Goal: Book appointment/travel/reservation

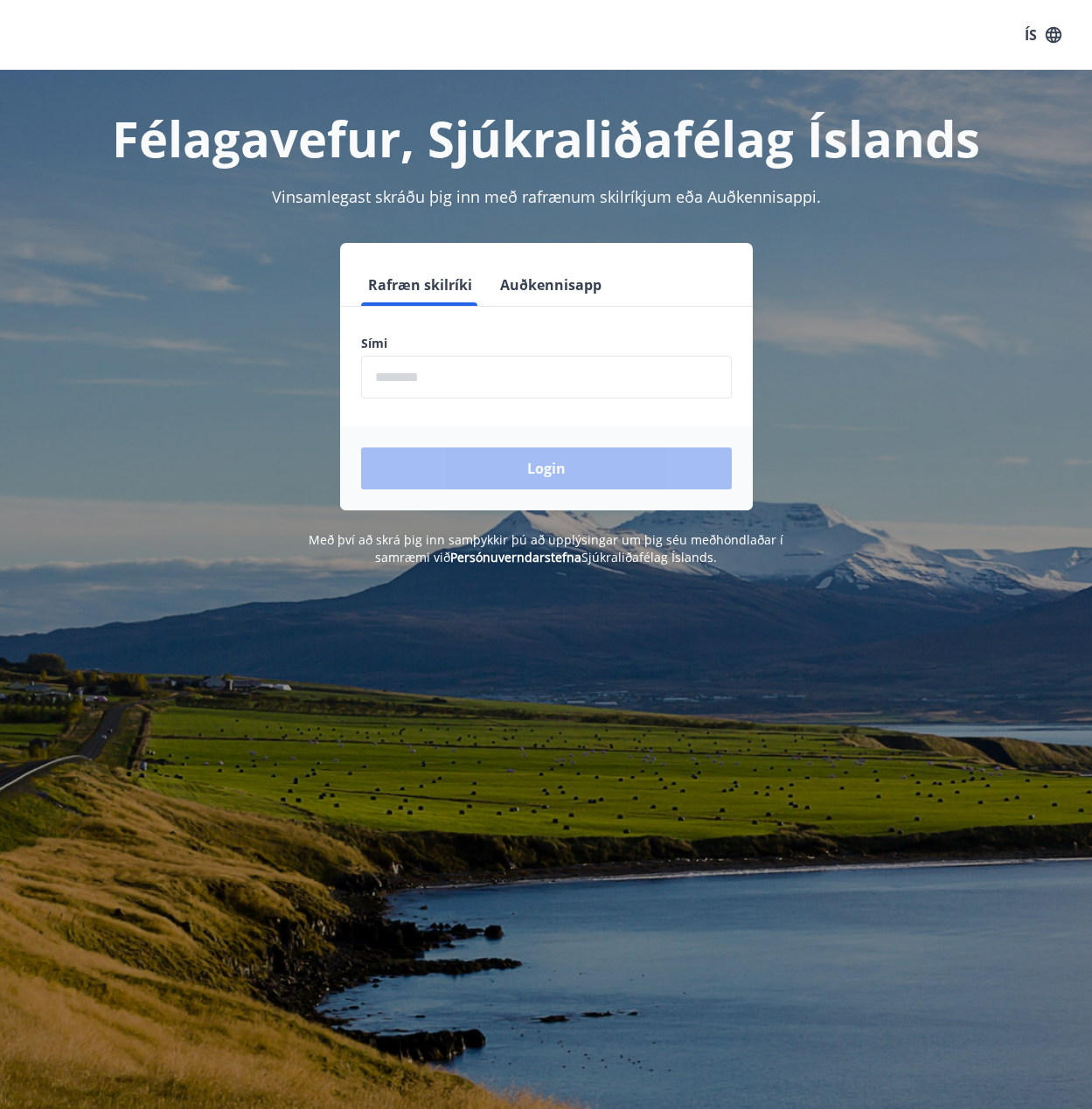
click at [639, 367] on input "phone" at bounding box center [546, 377] width 371 height 43
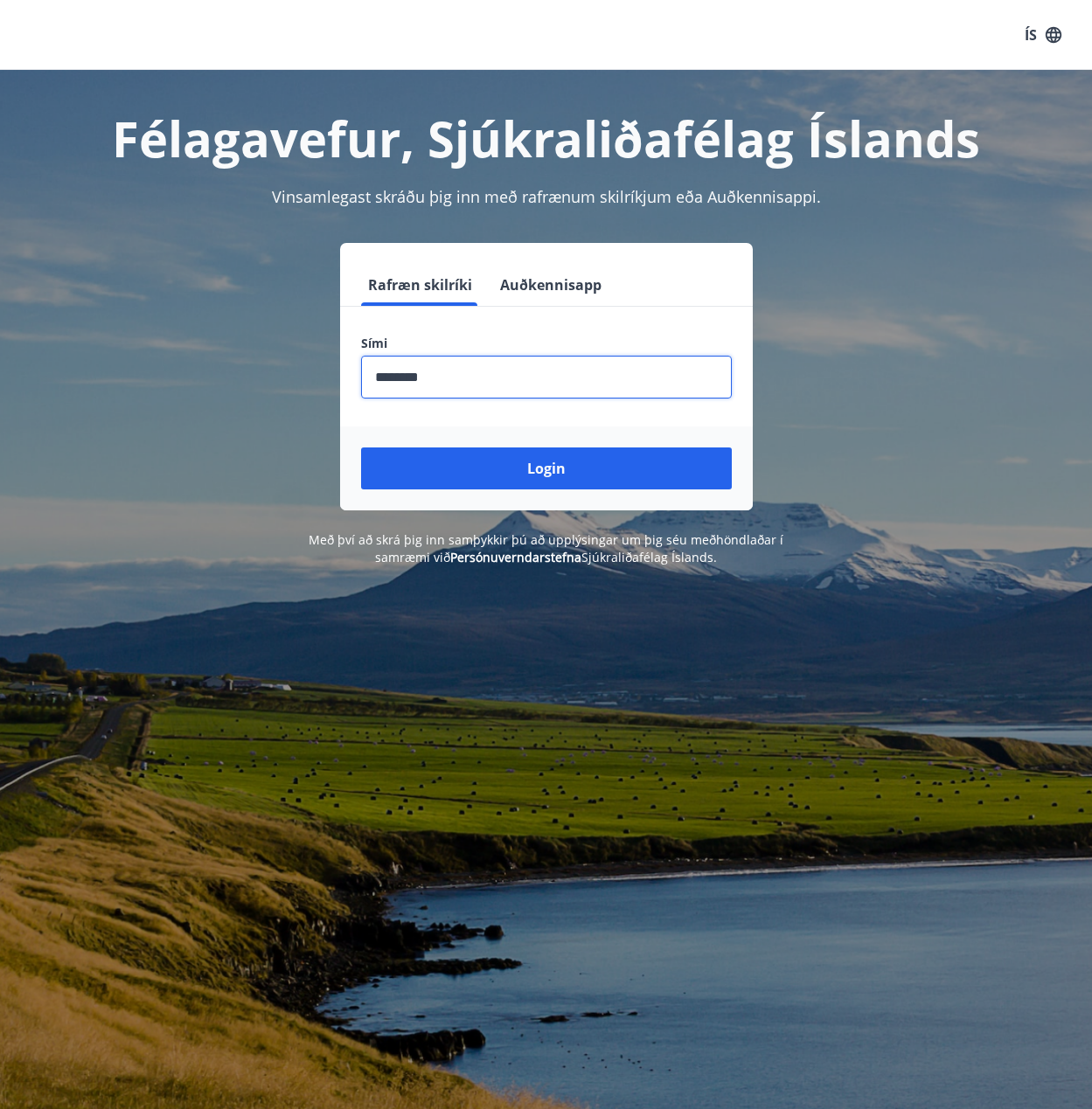
type input "********"
click at [361, 447] on button "Login" at bounding box center [546, 468] width 371 height 42
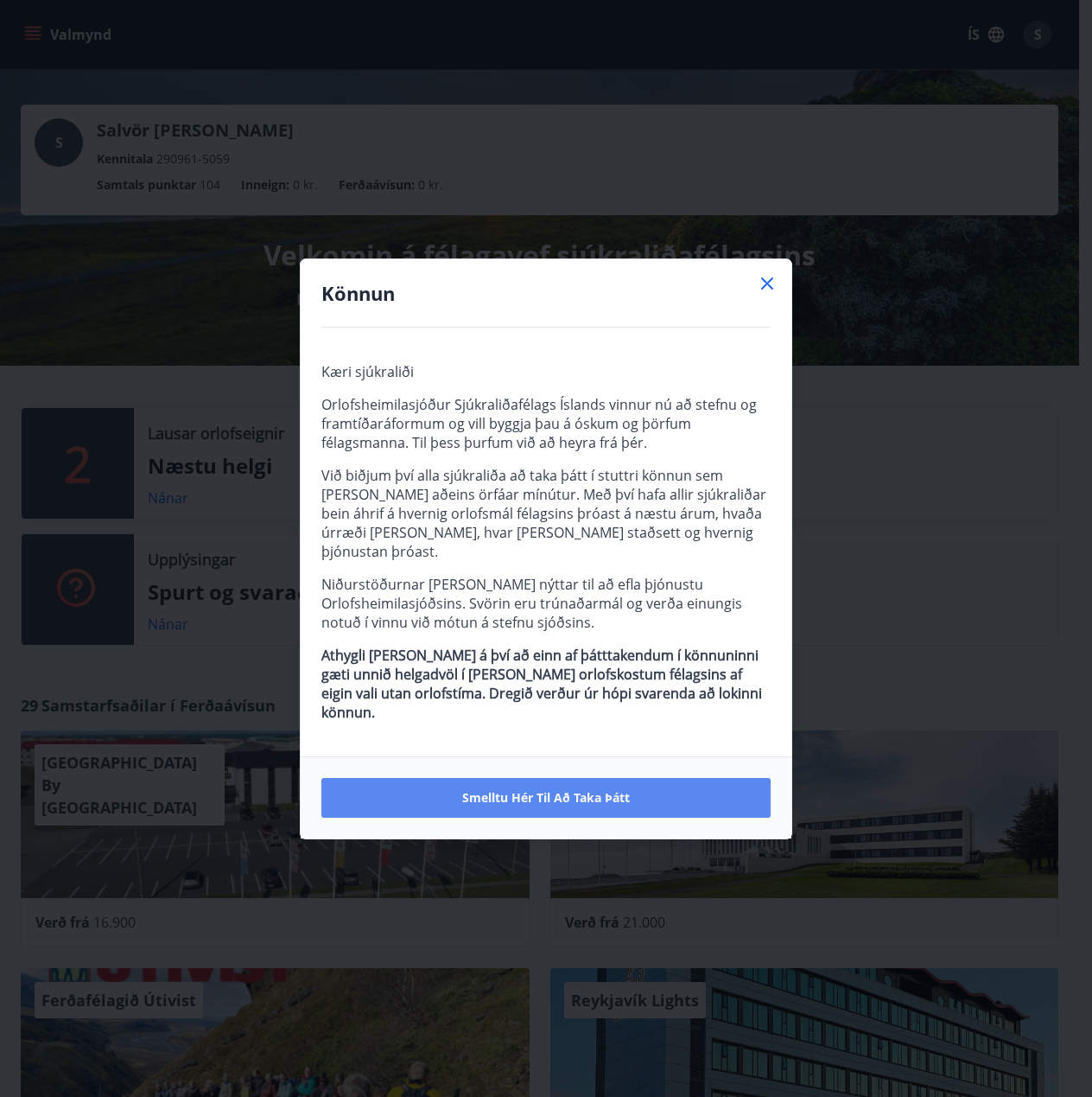
click at [556, 789] on span "Smelltu hér til að taka þátt" at bounding box center [546, 798] width 168 height 17
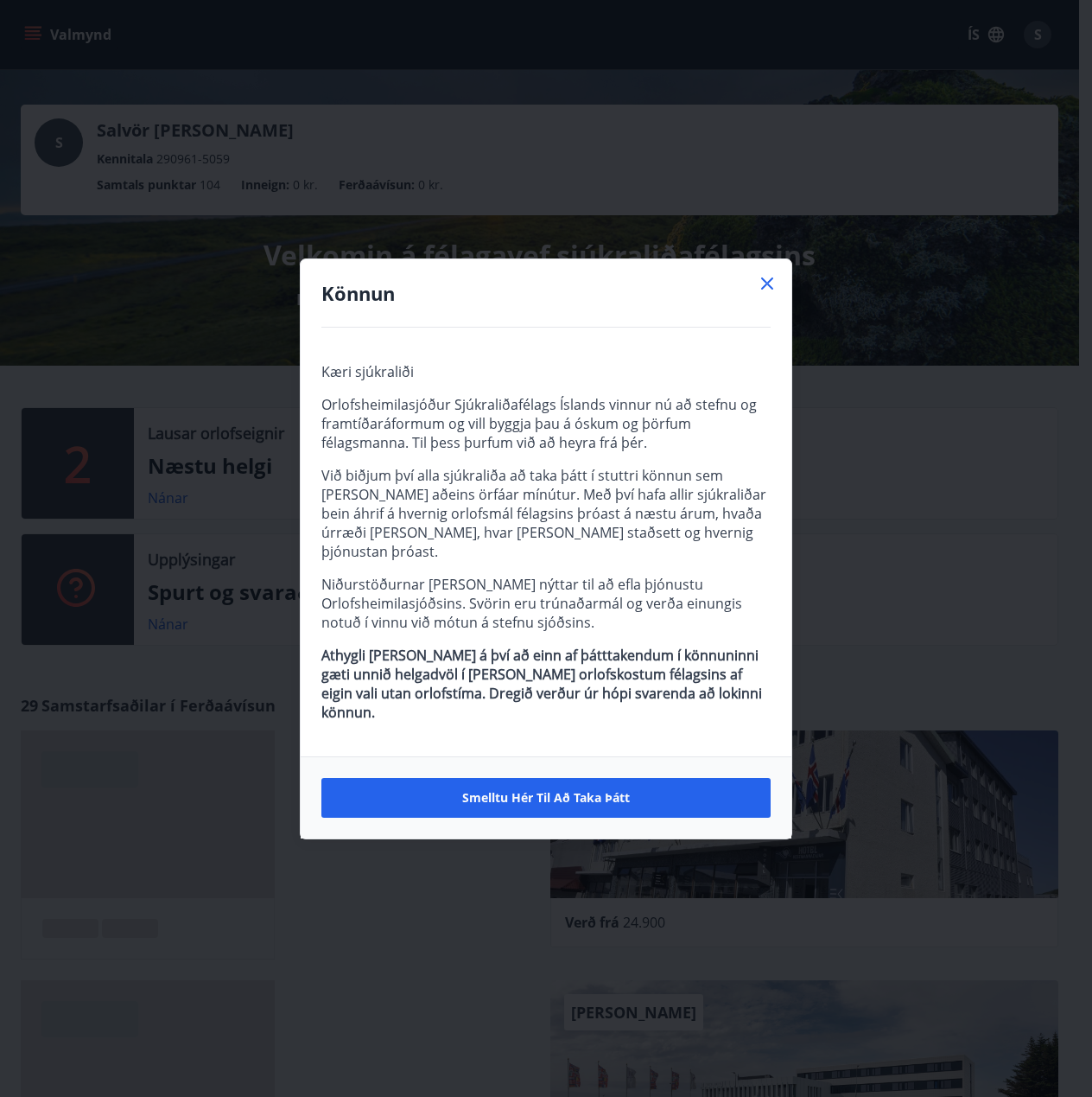
click at [765, 294] on icon at bounding box center [767, 284] width 21 height 21
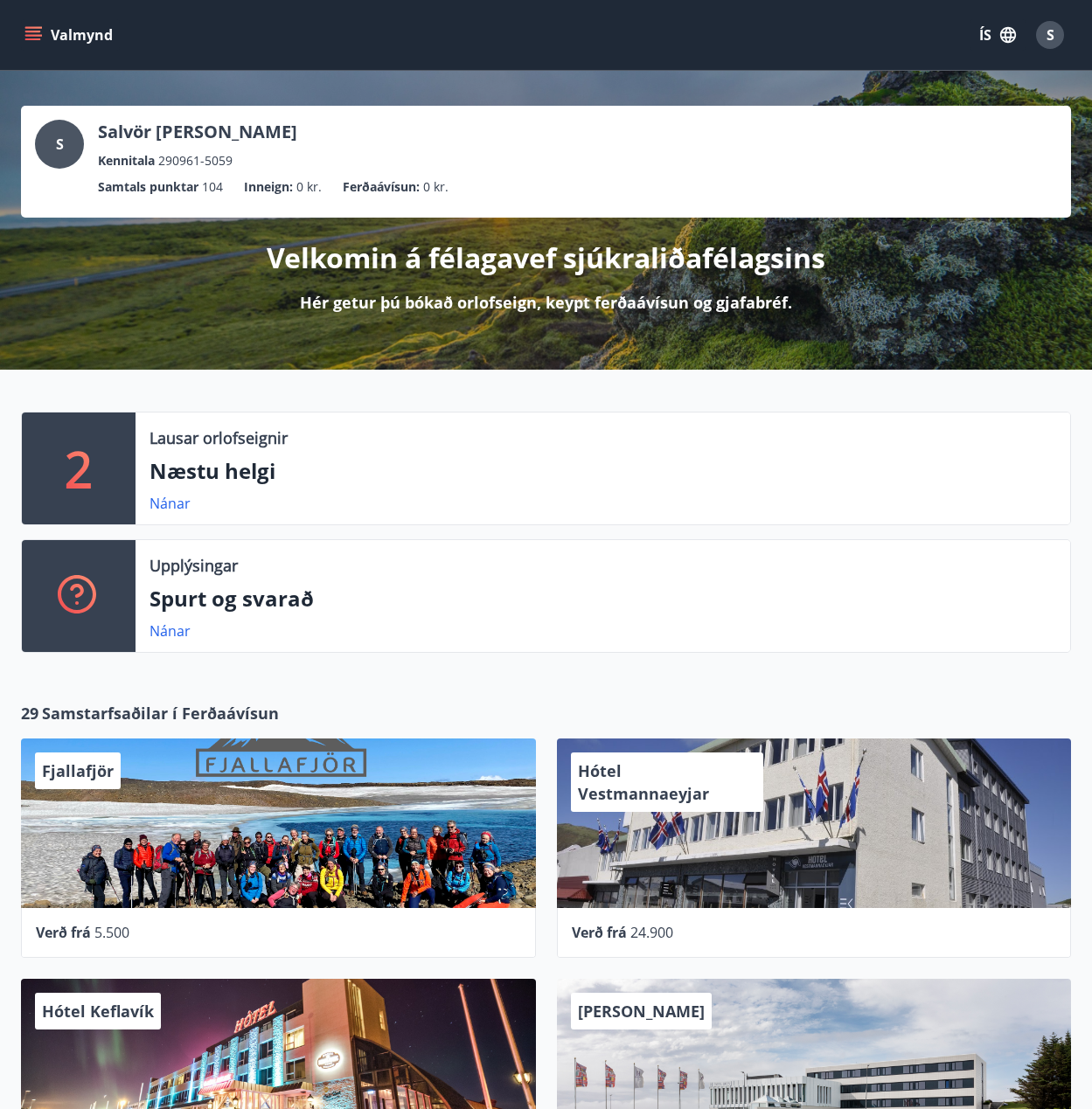
click at [26, 34] on icon "menu" at bounding box center [33, 35] width 17 height 17
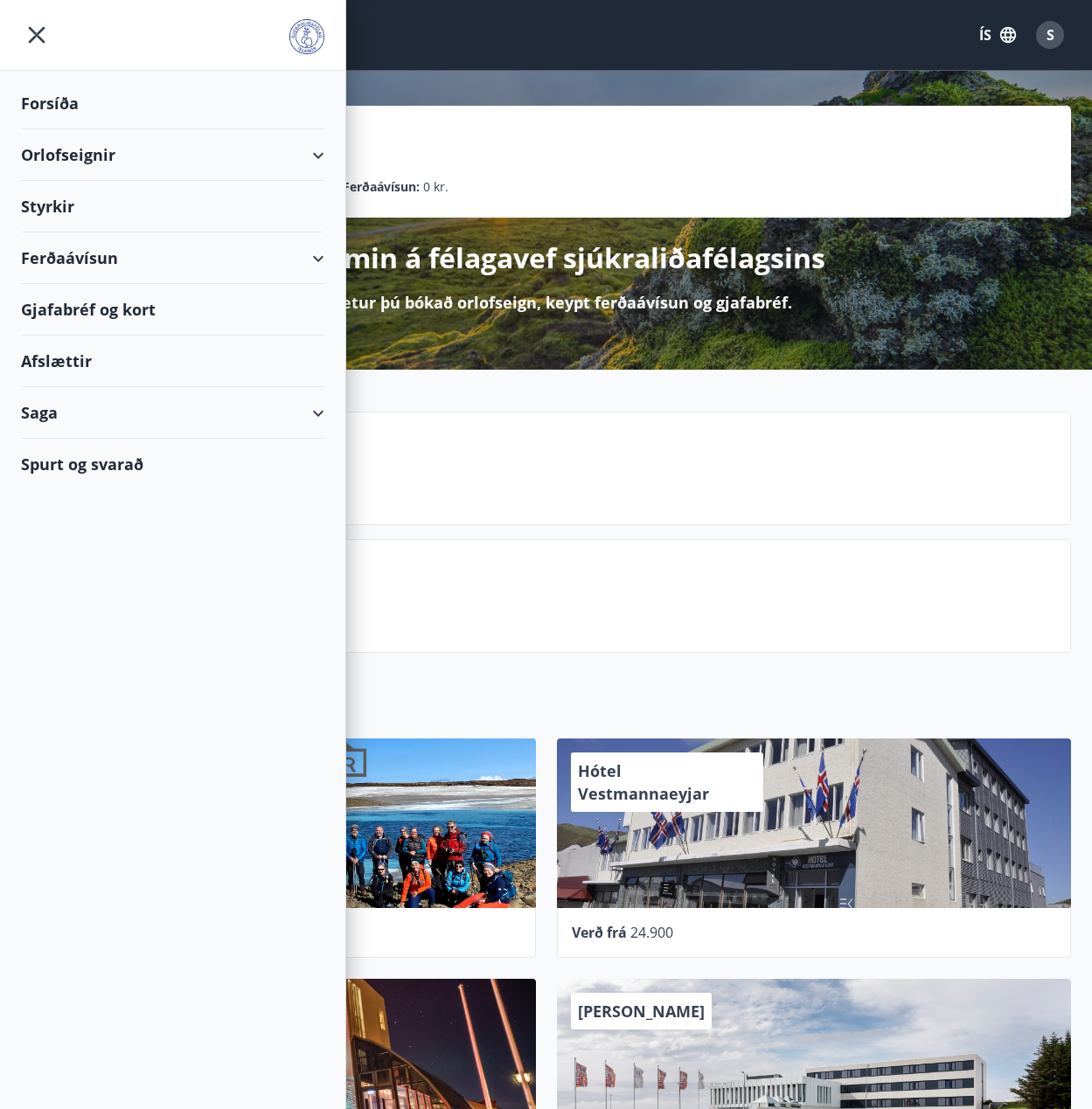
click at [78, 309] on div "Gjafabréf og kort" at bounding box center [172, 309] width 303 height 51
click at [66, 156] on div "Orlofseignir" at bounding box center [172, 155] width 303 height 51
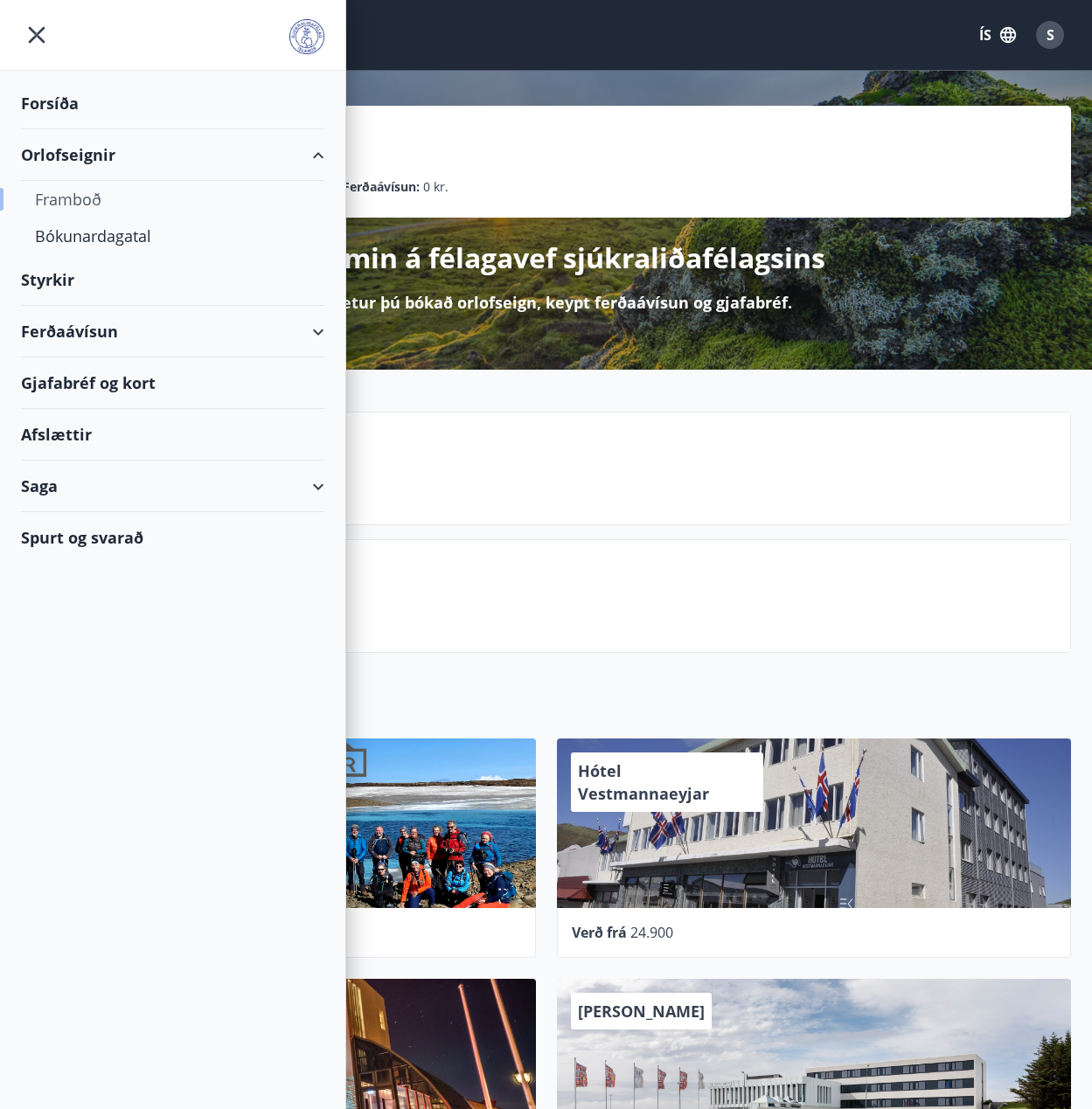
click at [84, 193] on div "Framboð" at bounding box center [172, 200] width 275 height 37
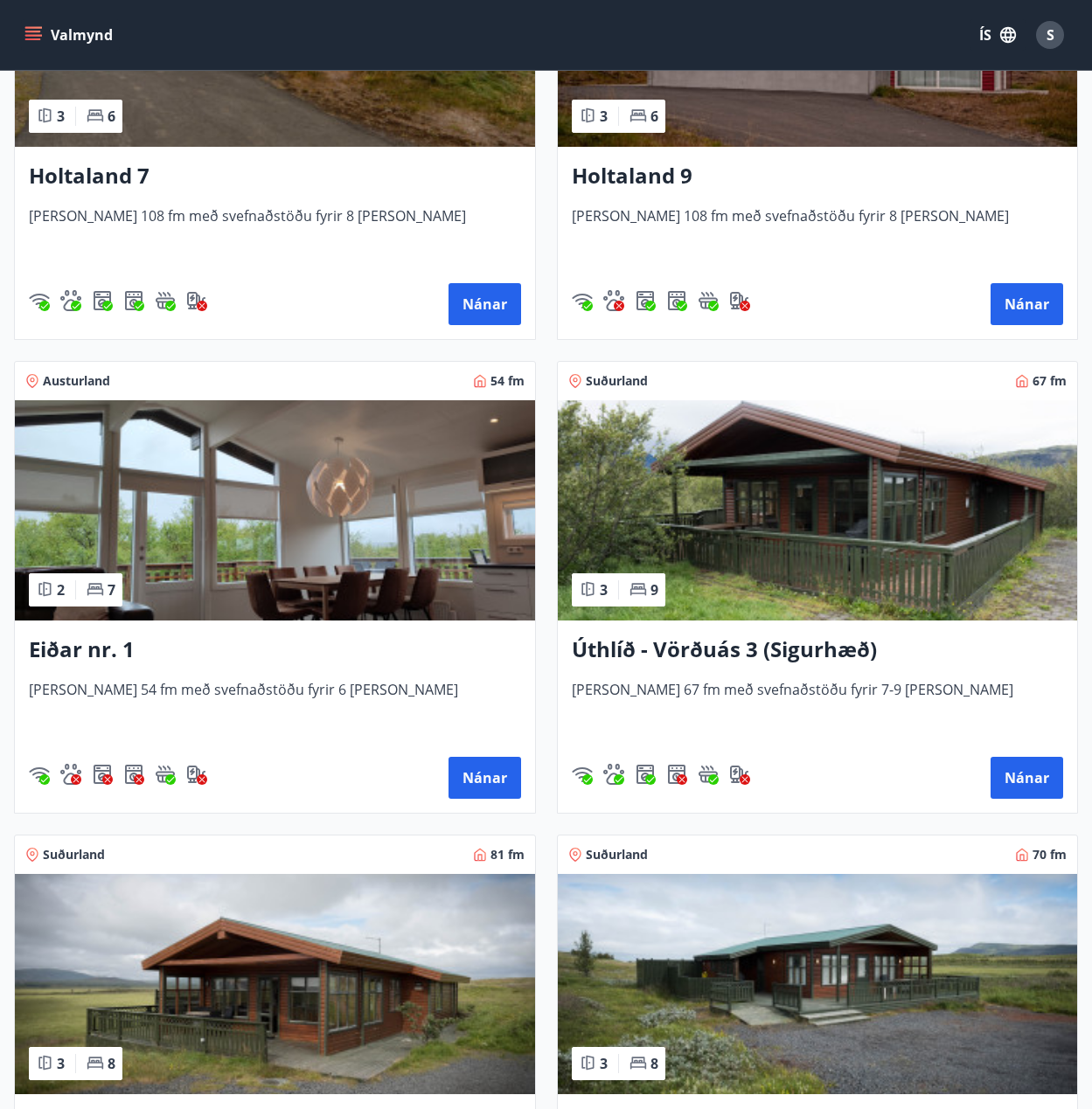
scroll to position [3146, 0]
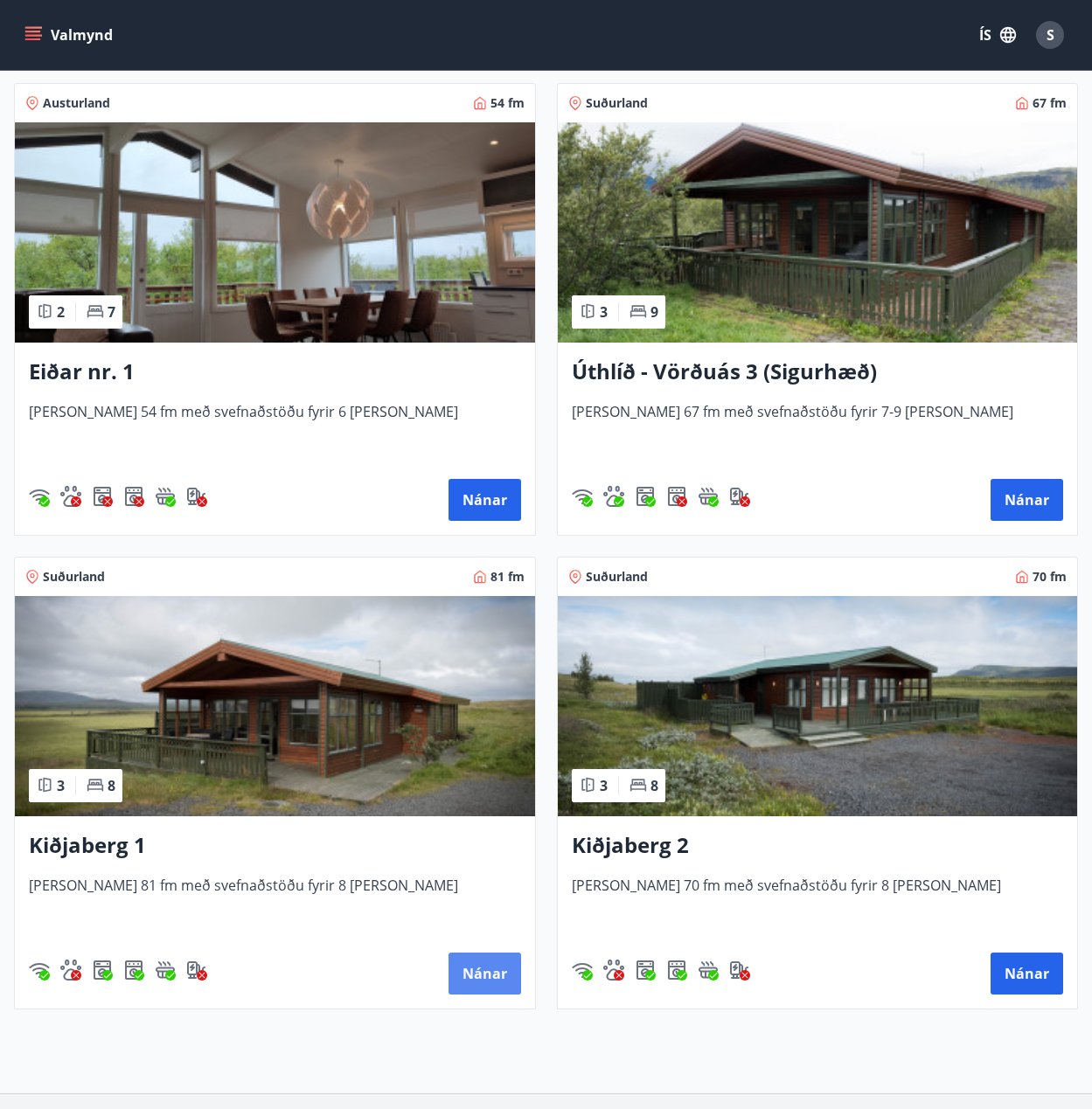
click at [484, 971] on button "Nánar" at bounding box center [484, 972] width 73 height 42
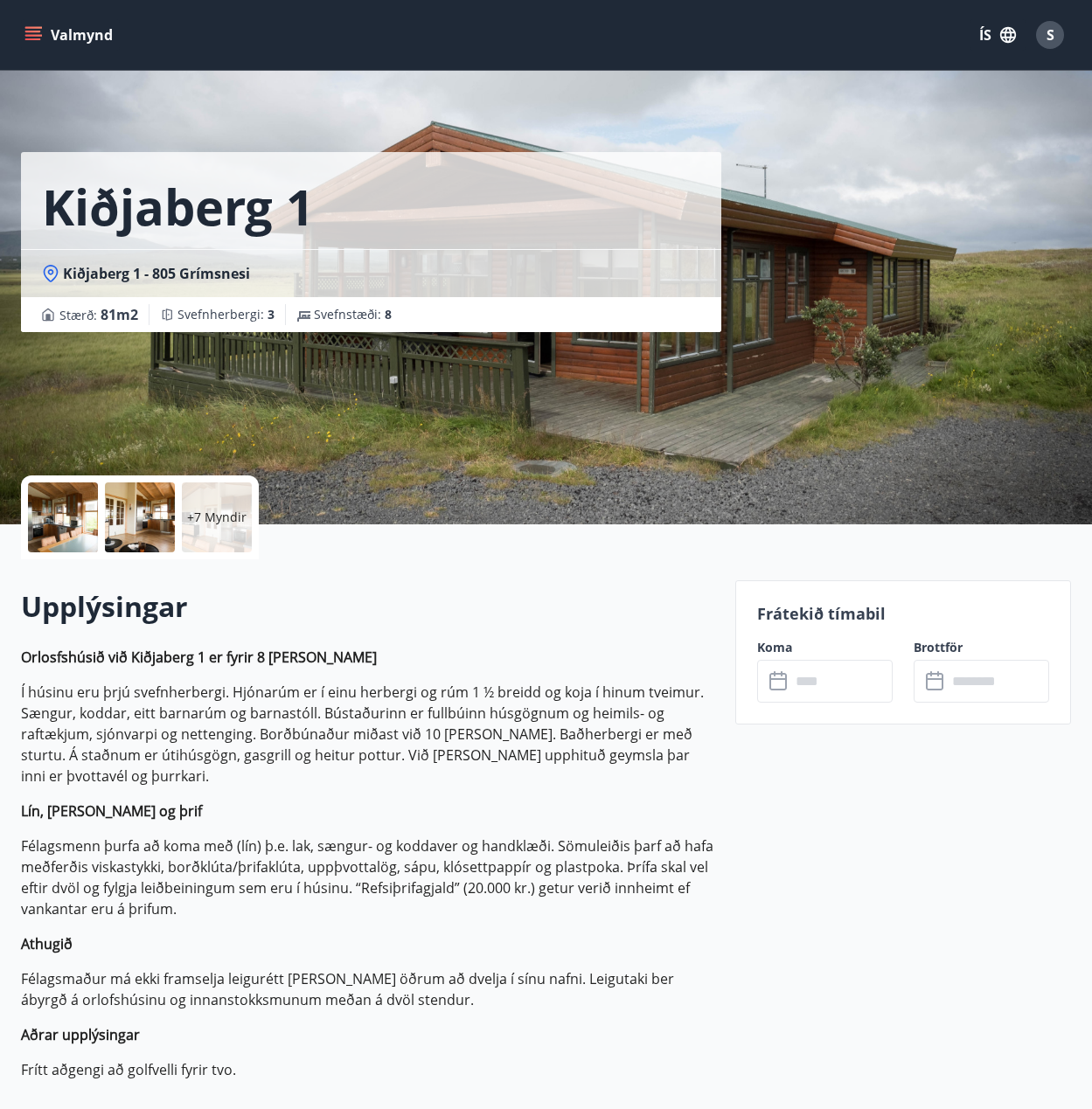
click at [823, 685] on input "text" at bounding box center [842, 681] width 103 height 43
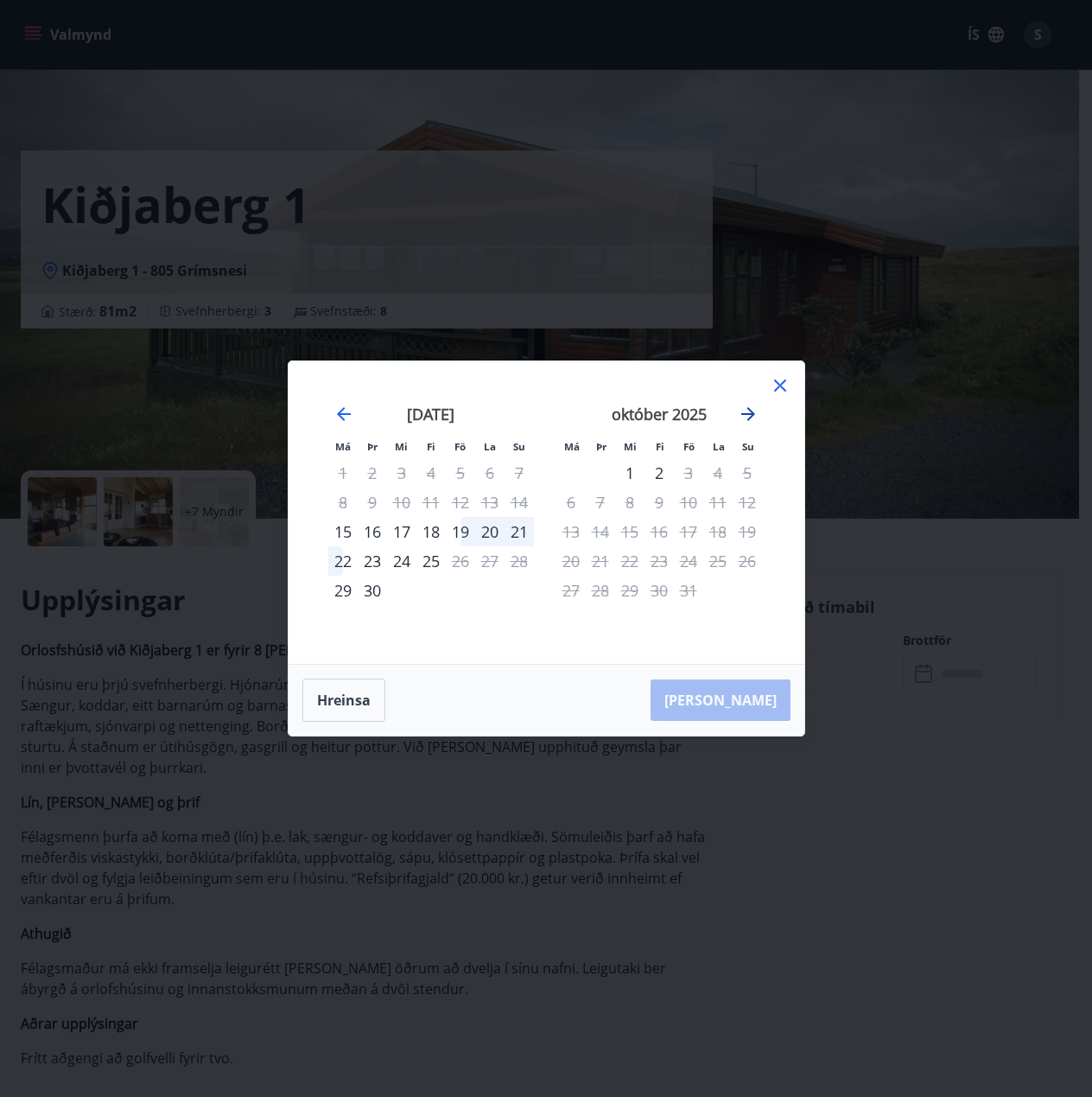
click at [739, 411] on icon "Move forward to switch to the next month." at bounding box center [749, 414] width 21 height 21
click at [752, 415] on icon "Move forward to switch to the next month." at bounding box center [748, 414] width 13 height 13
click at [773, 383] on icon at bounding box center [781, 386] width 21 height 21
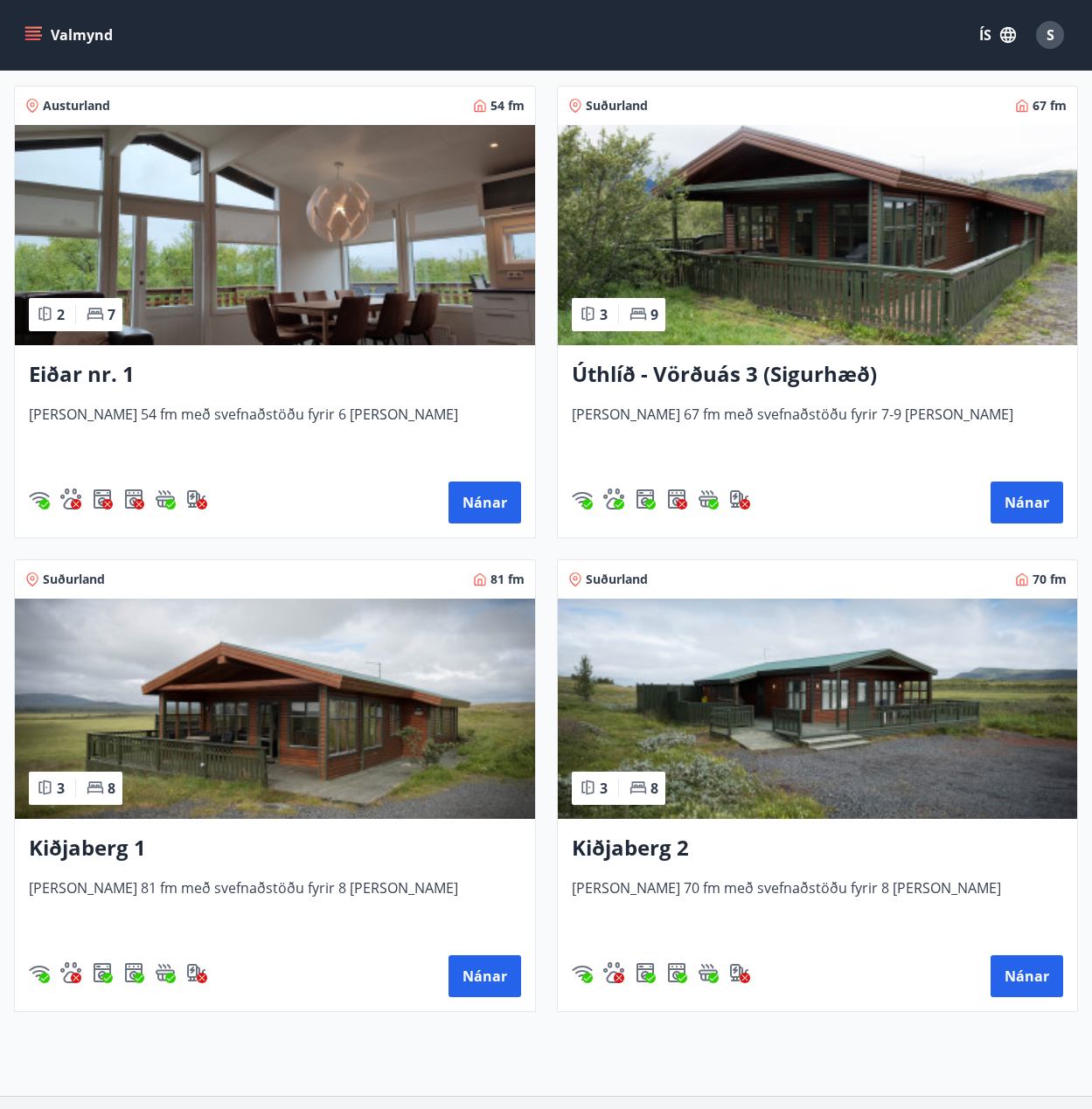
scroll to position [3233, 0]
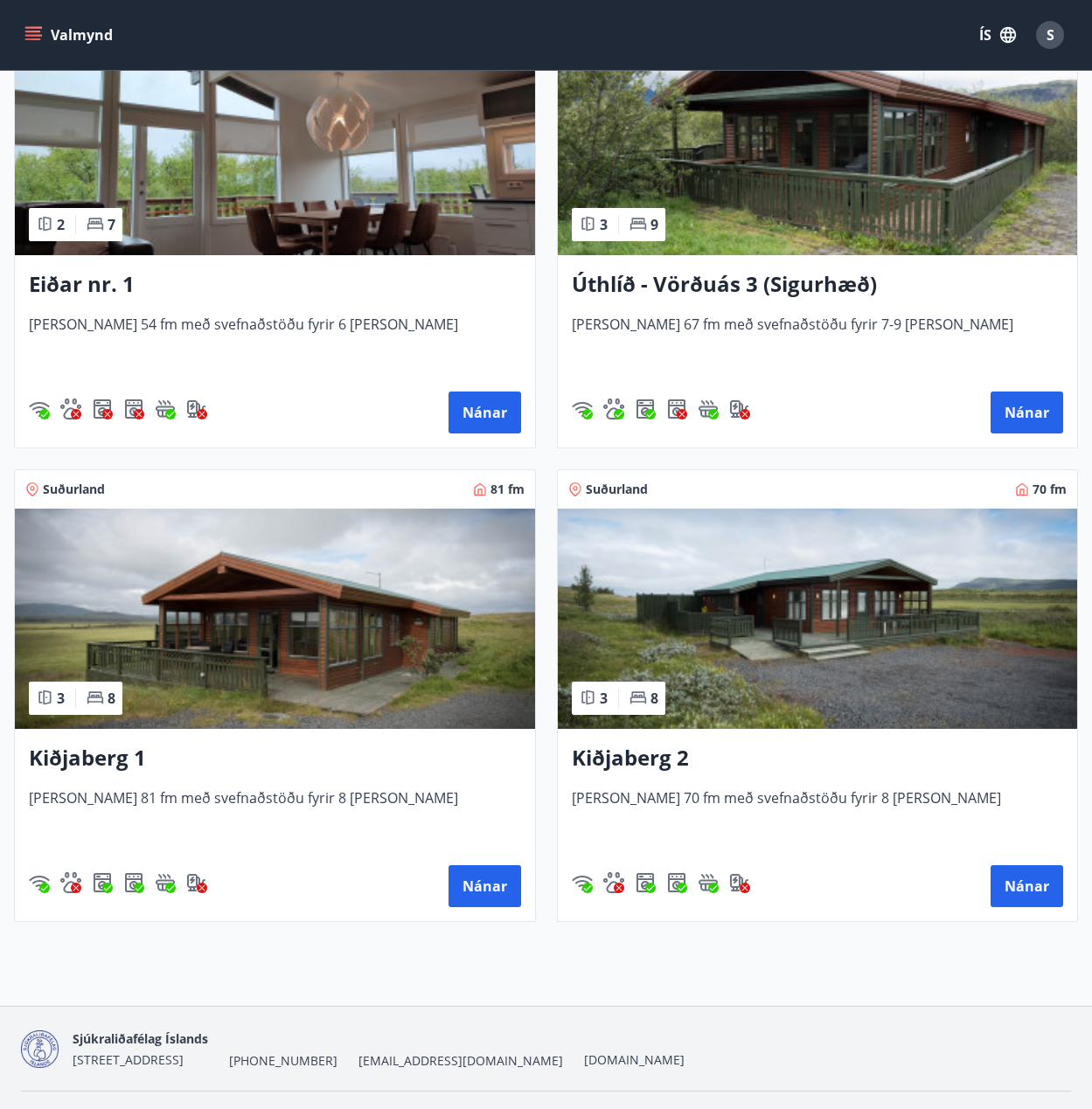
click at [687, 759] on h3 "Kiðjaberg 2" at bounding box center [818, 758] width 492 height 31
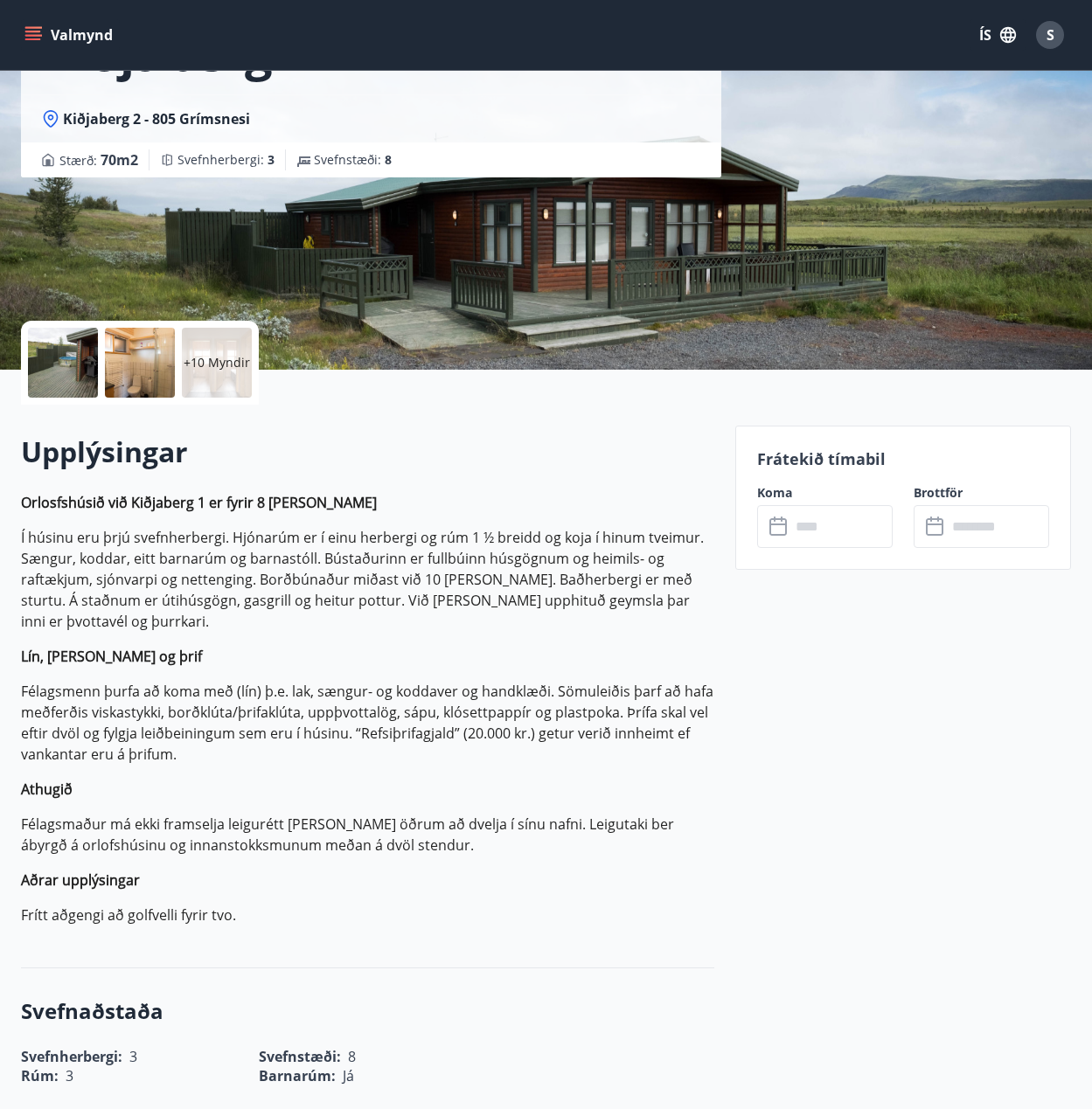
scroll to position [262, 0]
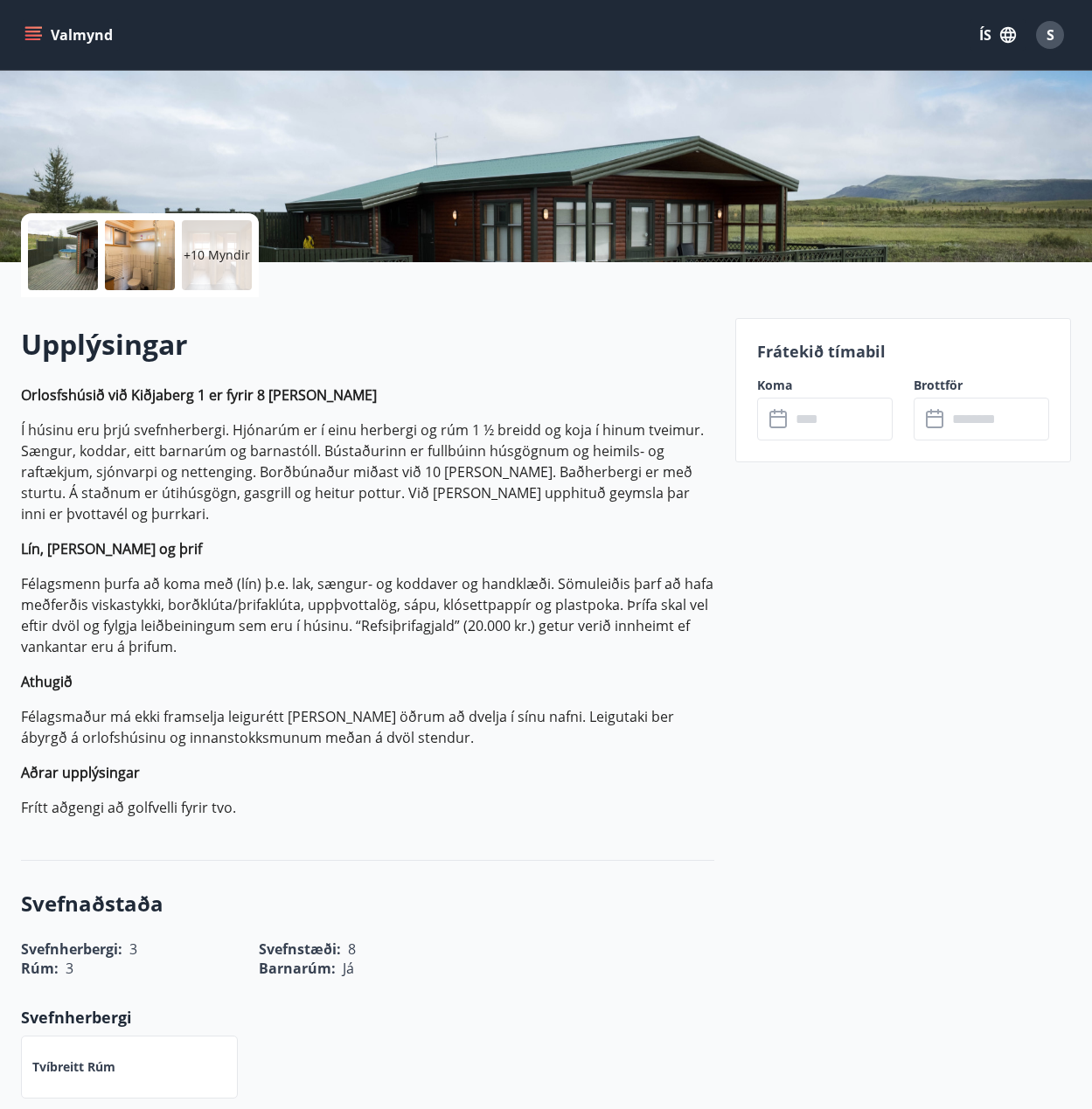
click at [796, 422] on input "text" at bounding box center [842, 419] width 103 height 43
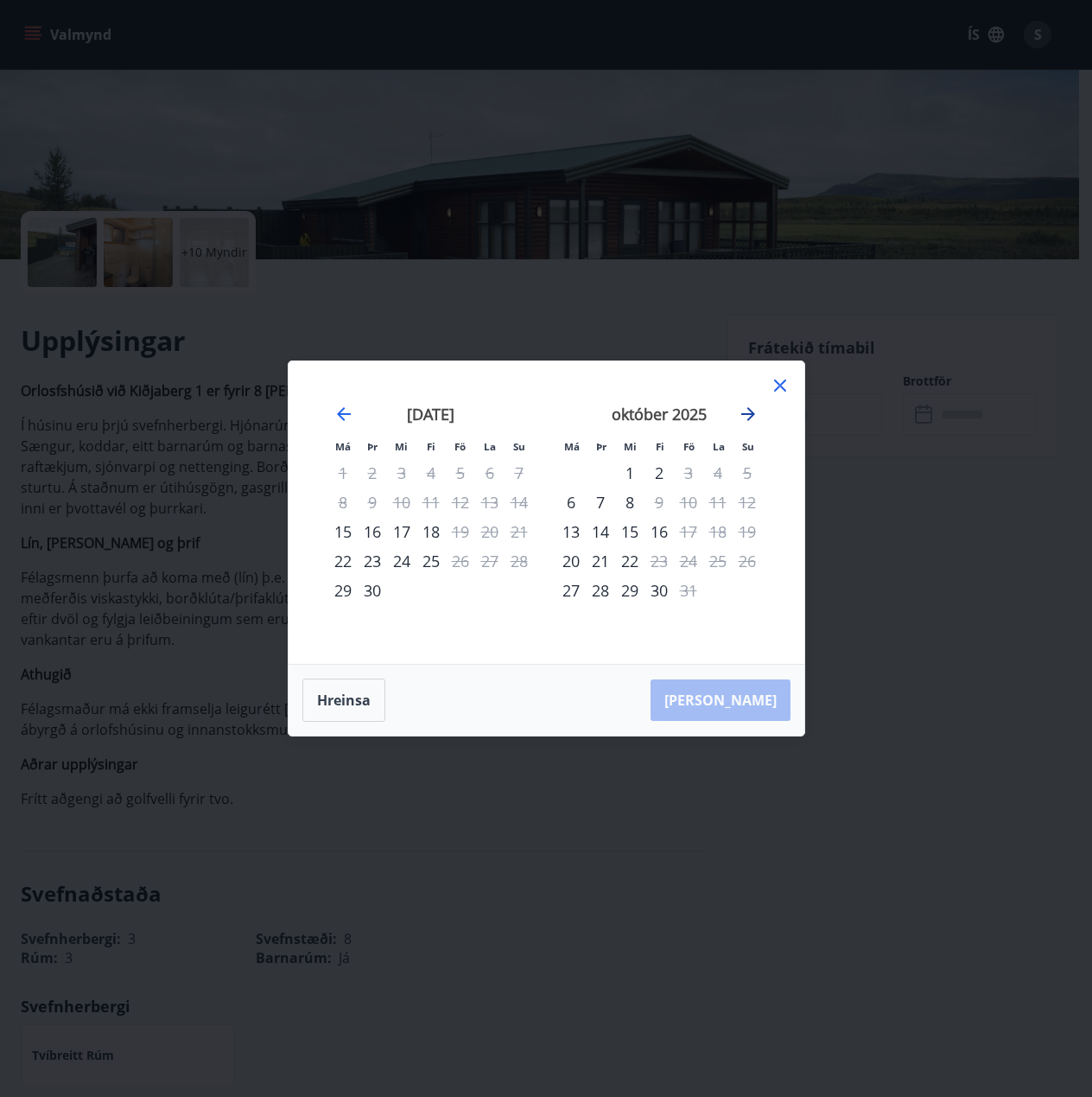
click at [753, 415] on icon "Move forward to switch to the next month." at bounding box center [748, 414] width 13 height 13
click at [772, 378] on icon at bounding box center [781, 386] width 21 height 21
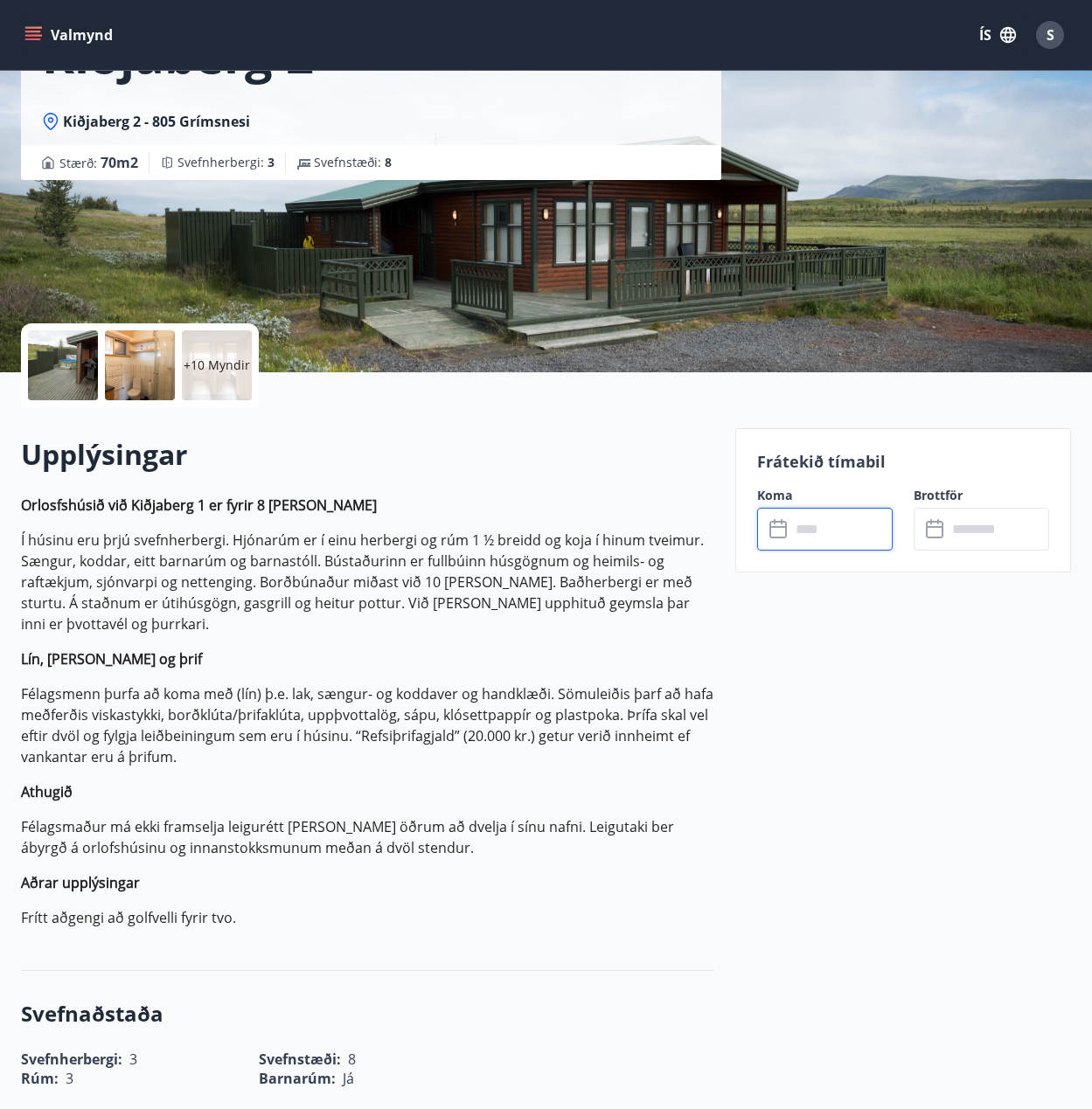
scroll to position [0, 0]
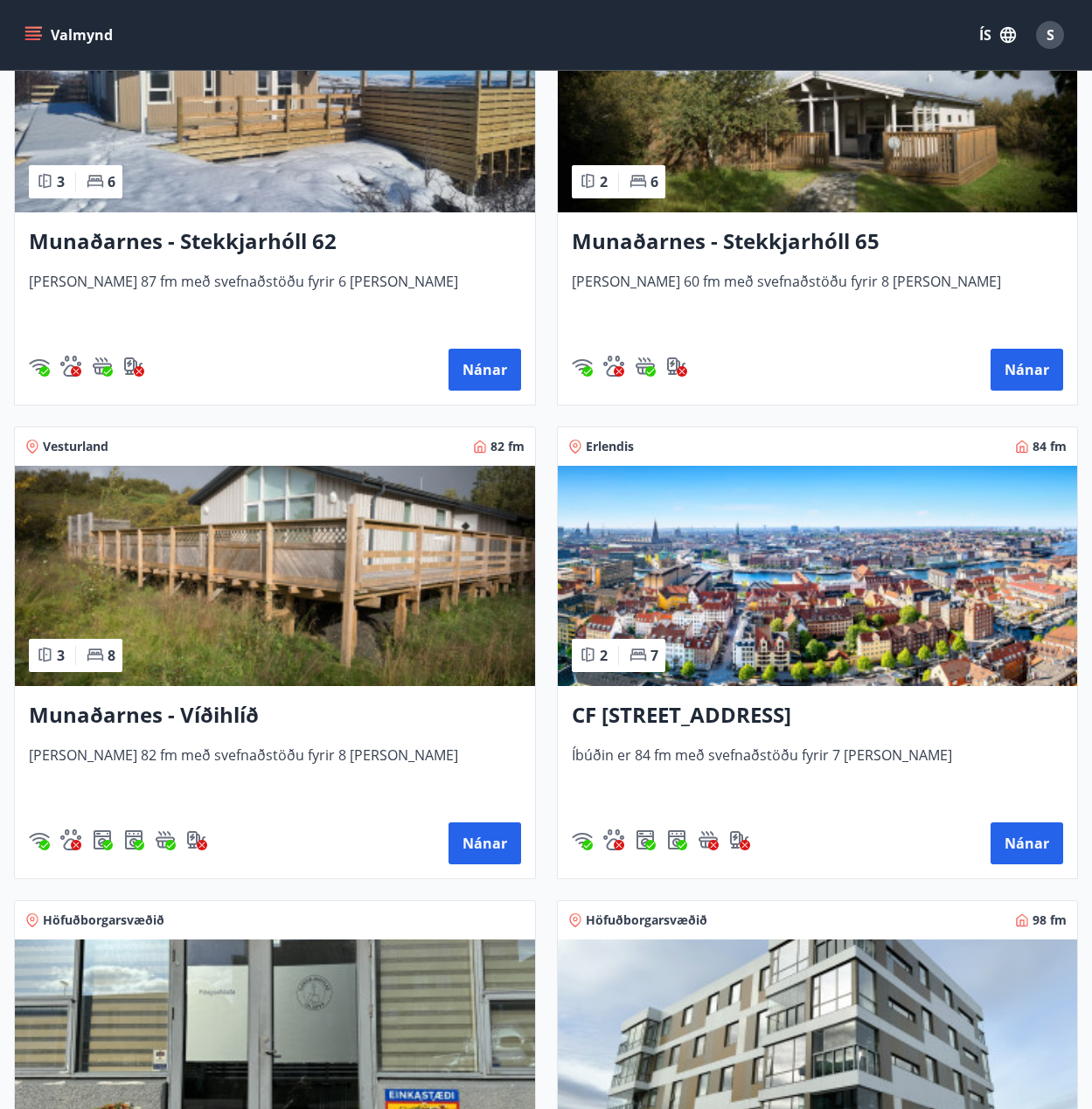
scroll to position [437, 0]
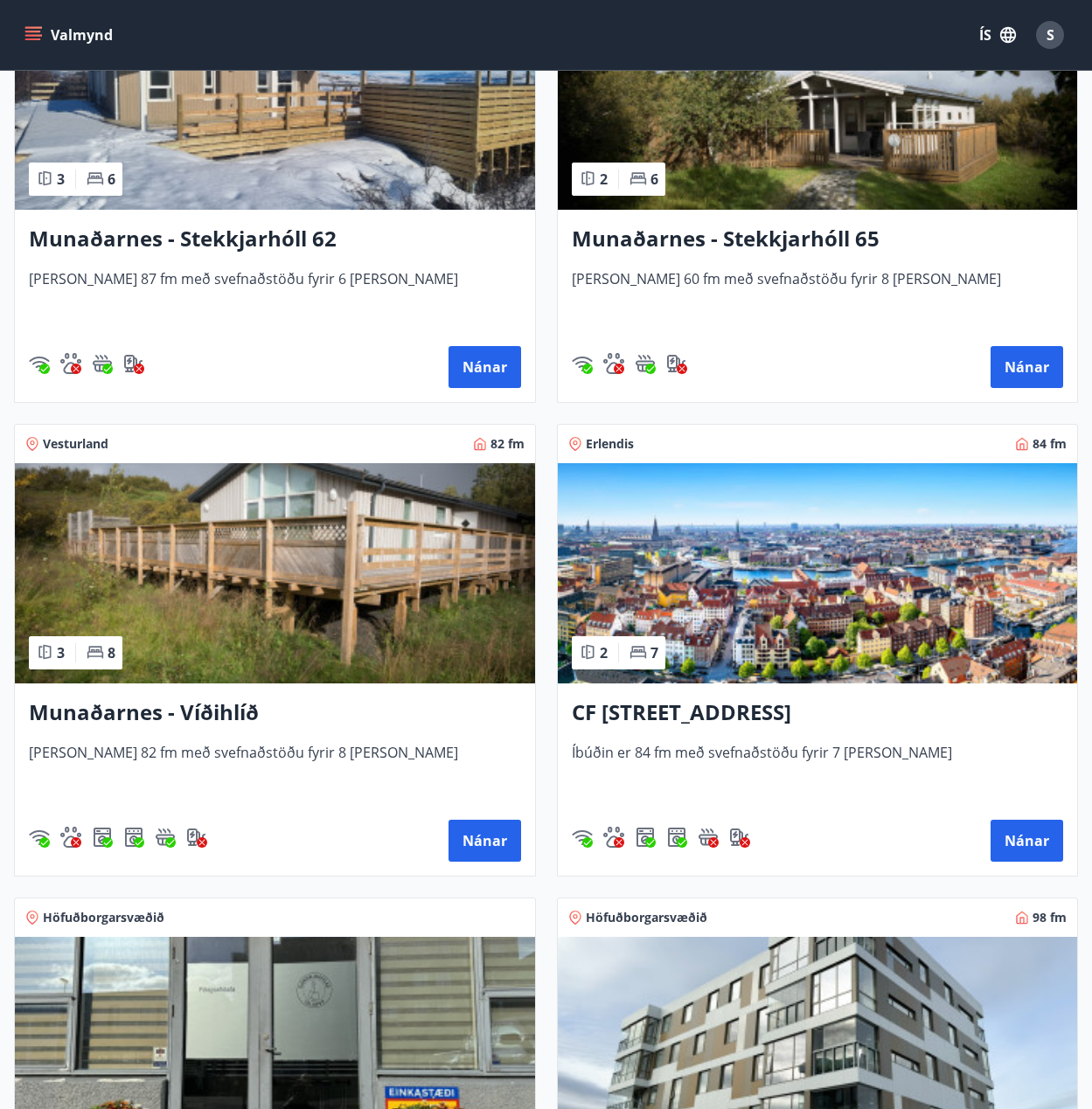
click at [1047, 34] on span "S" at bounding box center [1050, 35] width 8 height 19
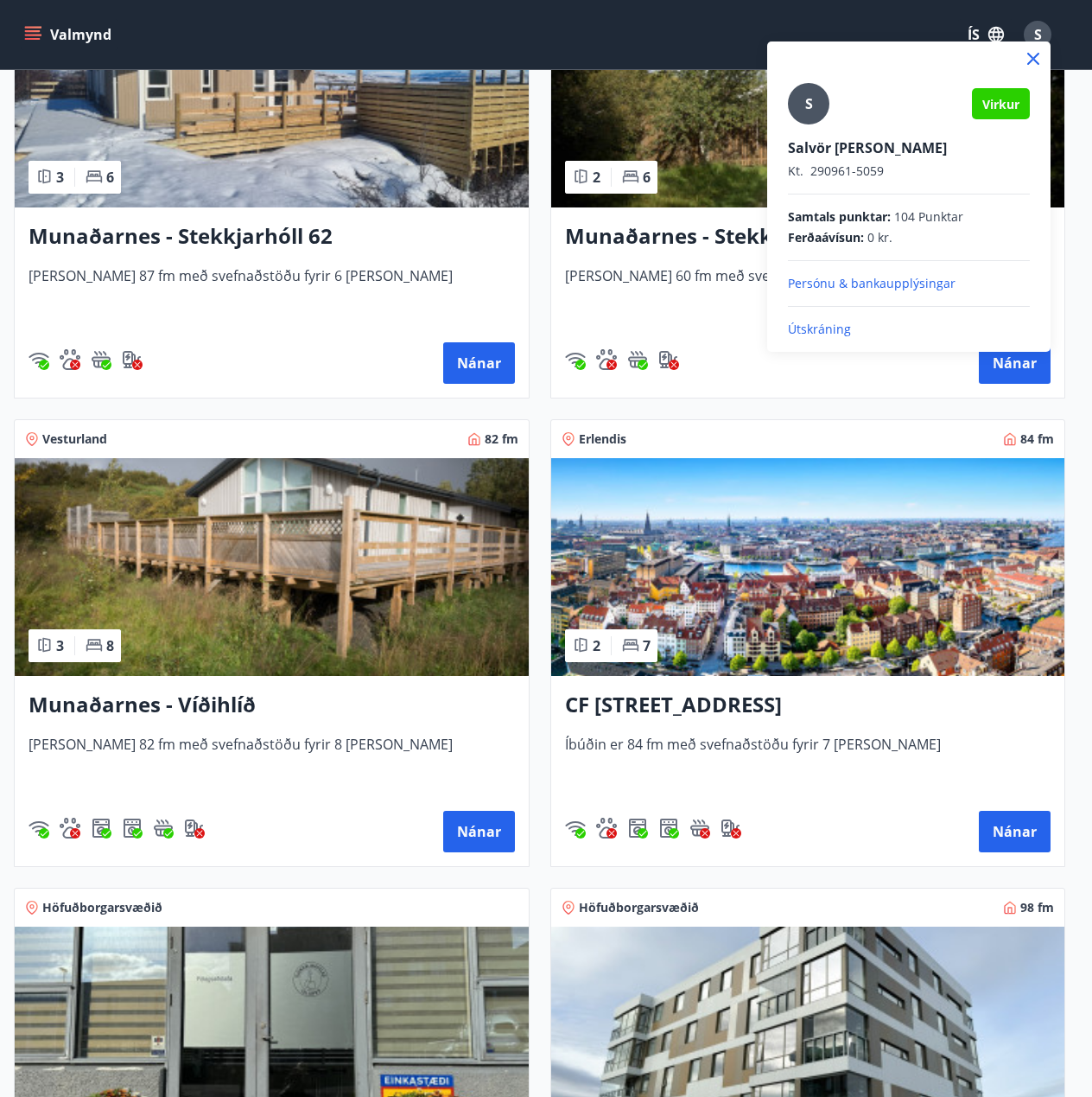
click at [829, 331] on p "Útskráning" at bounding box center [909, 330] width 242 height 17
click at [827, 330] on p "Útskráning" at bounding box center [909, 330] width 242 height 17
click at [1036, 62] on icon at bounding box center [1034, 58] width 12 height 12
